Goal: Check status

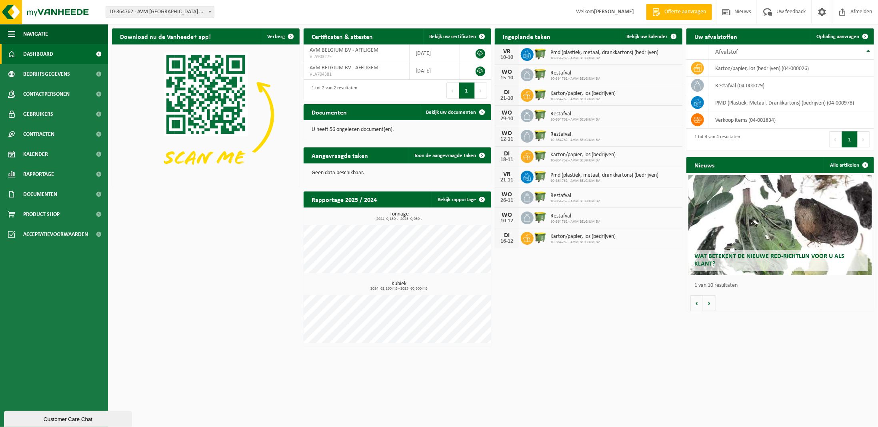
click at [605, 58] on span "10-864762 - AVM BELGIUM BV" at bounding box center [605, 58] width 108 height 5
click at [743, 120] on td "verkoop items (04-001834)" at bounding box center [791, 119] width 165 height 17
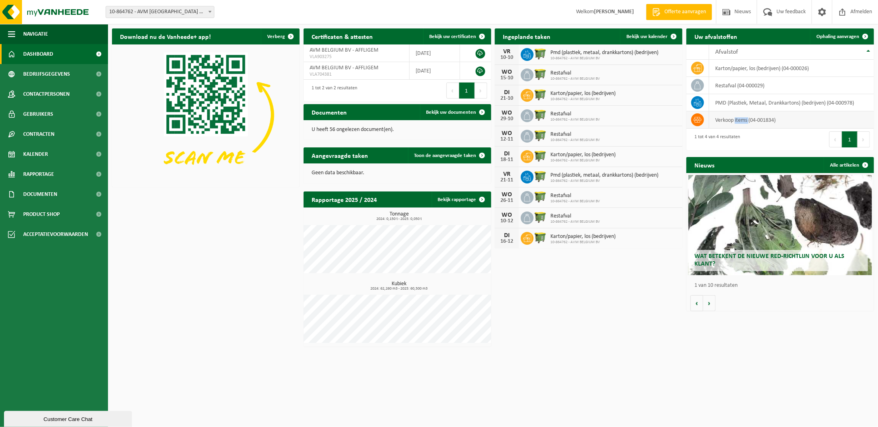
click at [743, 120] on td "verkoop items (04-001834)" at bounding box center [791, 119] width 165 height 17
